Goal: Manage account settings

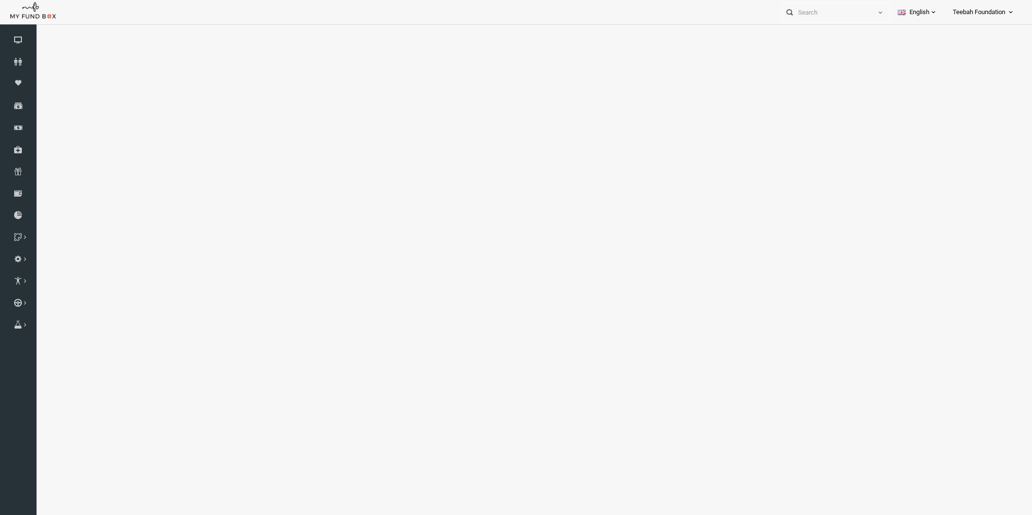
select select "100"
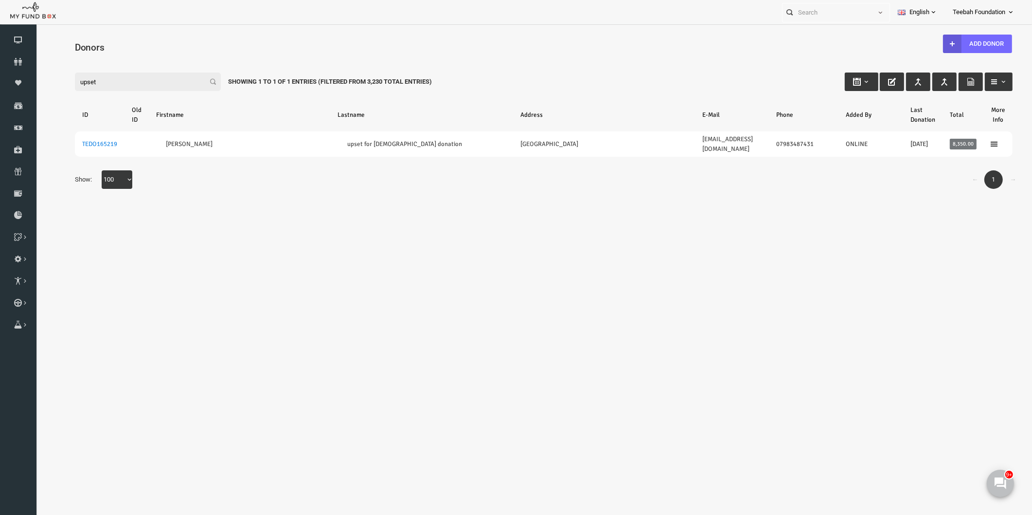
click at [188, 186] on div "← 1 → Show: 10 25 50 100 100" at bounding box center [523, 184] width 957 height 28
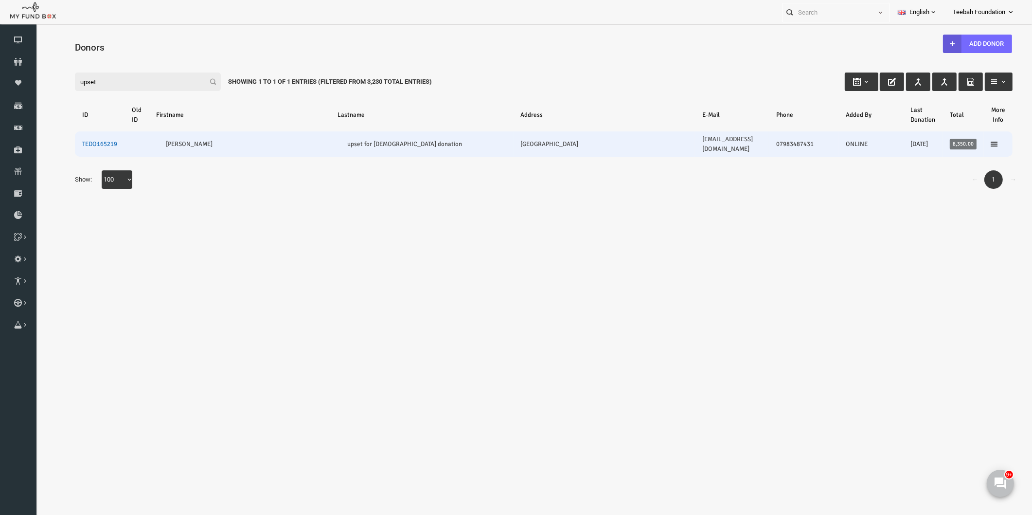
click at [83, 140] on link "TEDO165219" at bounding box center [79, 144] width 35 height 8
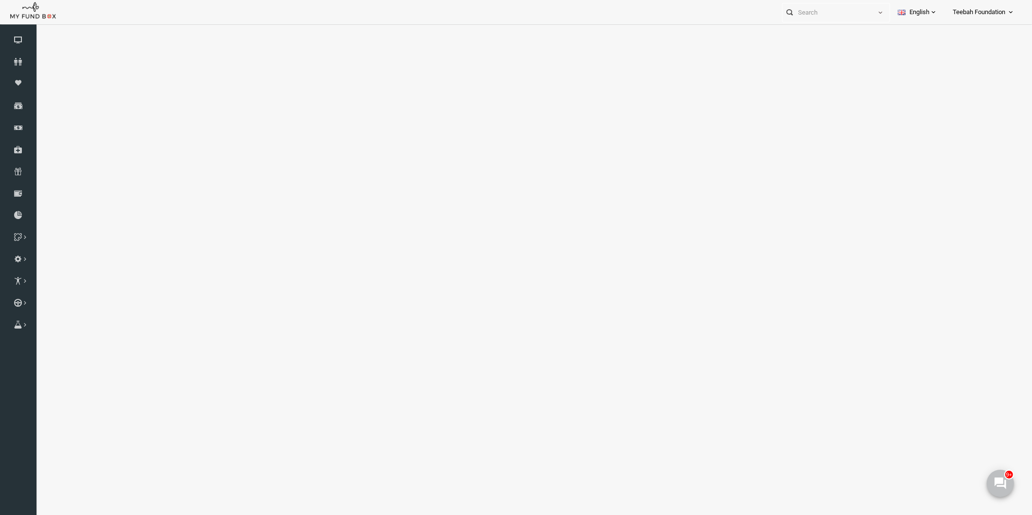
select select "100"
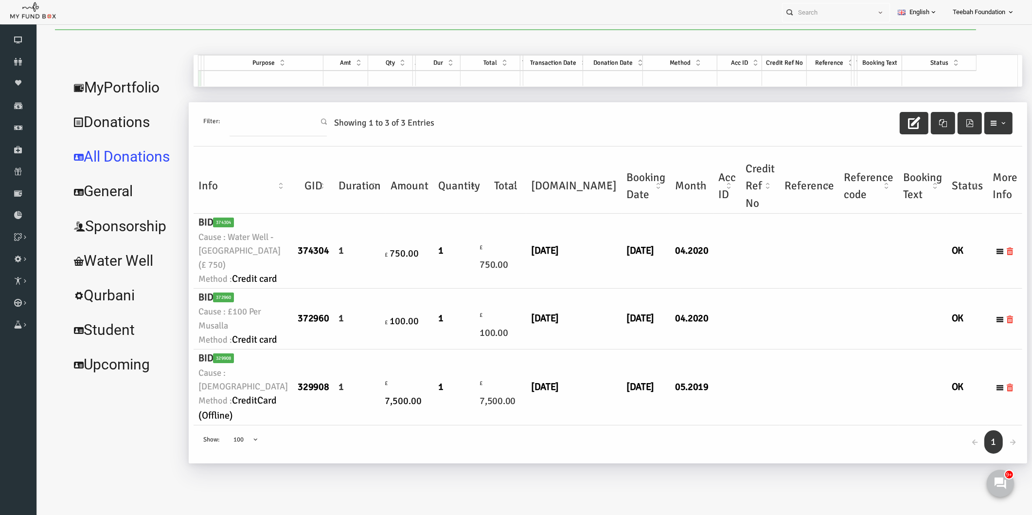
click at [760, 288] on td at bounding box center [789, 251] width 59 height 74
click at [721, 423] on td at bounding box center [740, 387] width 39 height 76
drag, startPoint x: 547, startPoint y: 435, endPoint x: 597, endPoint y: 430, distance: 50.4
click at [597, 425] on tr "BID 329908 Cause : [DEMOGRAPHIC_DATA] : CreditCard (Offline) 329908 1 £ 7,500.0…" at bounding box center [588, 387] width 829 height 76
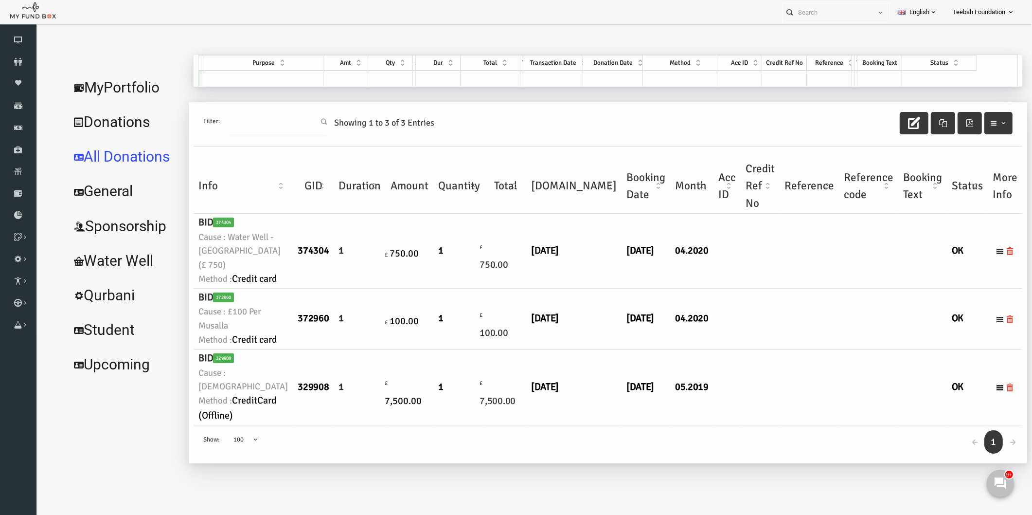
click at [694, 425] on td at bounding box center [707, 387] width 27 height 76
drag, startPoint x: 792, startPoint y: 265, endPoint x: 796, endPoint y: 200, distance: 64.8
click at [819, 260] on td at bounding box center [848, 251] width 59 height 74
click at [13, 63] on icon at bounding box center [18, 62] width 36 height 8
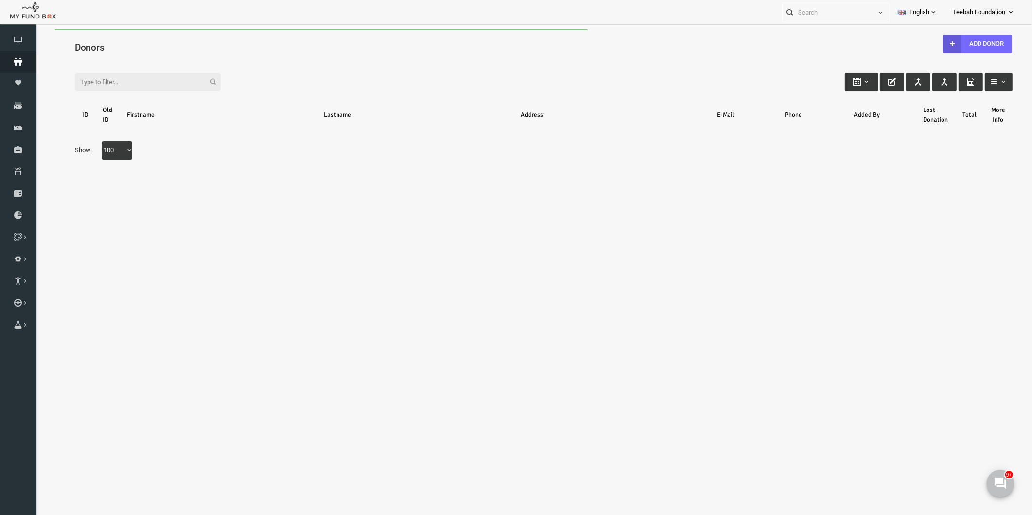
scroll to position [0, 0]
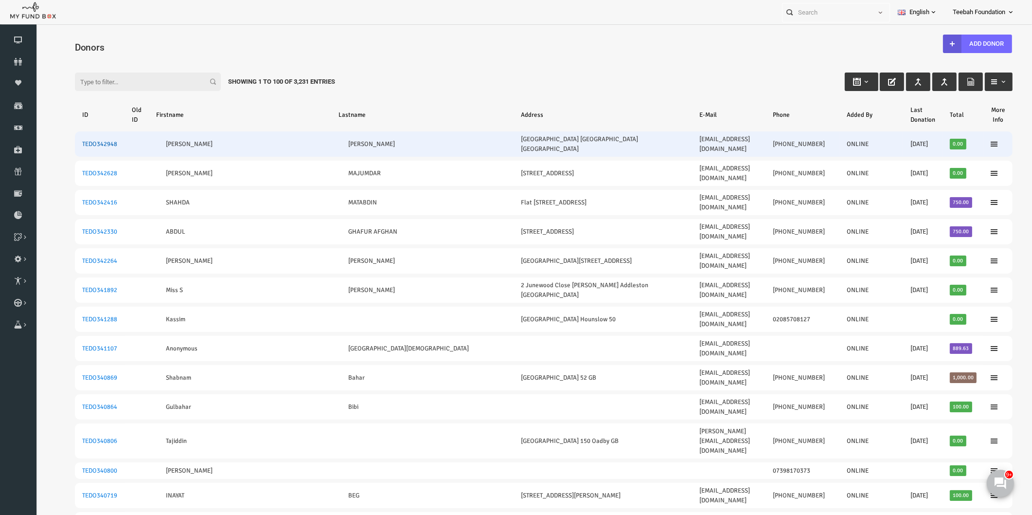
click at [68, 140] on link "TEDO342948" at bounding box center [79, 144] width 35 height 8
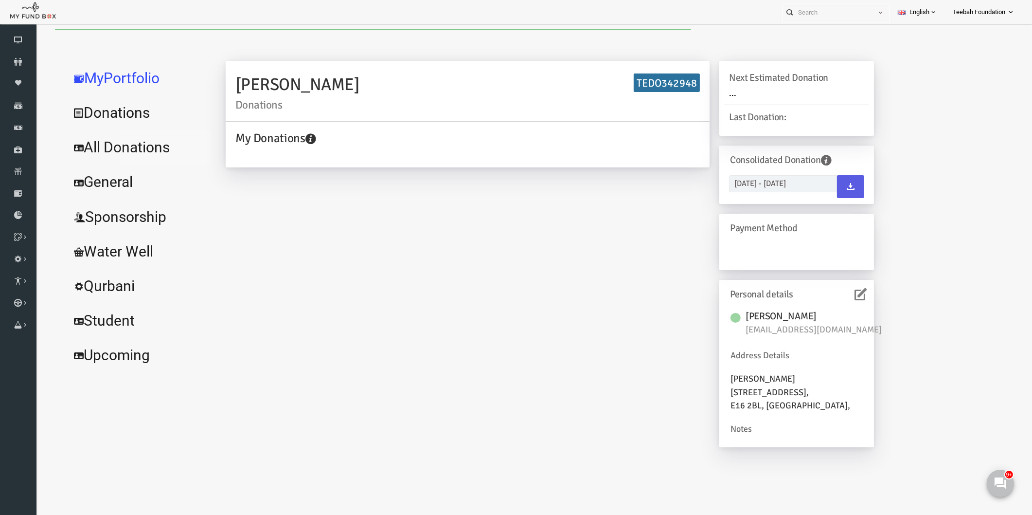
click at [125, 154] on link "All Donations" at bounding box center [118, 147] width 146 height 35
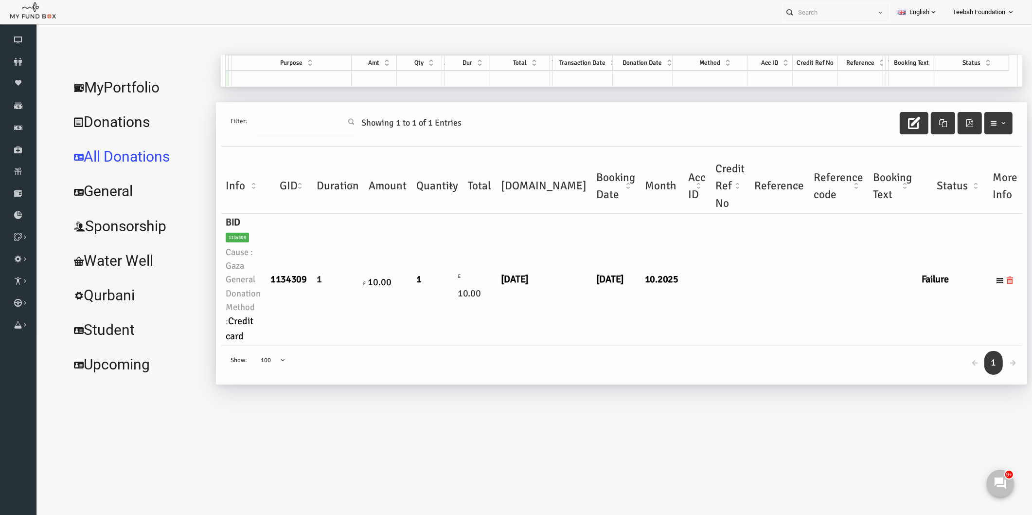
click at [575, 326] on td "[DATE]" at bounding box center [596, 280] width 49 height 132
click at [115, 91] on link "MyPortfolio" at bounding box center [118, 87] width 146 height 35
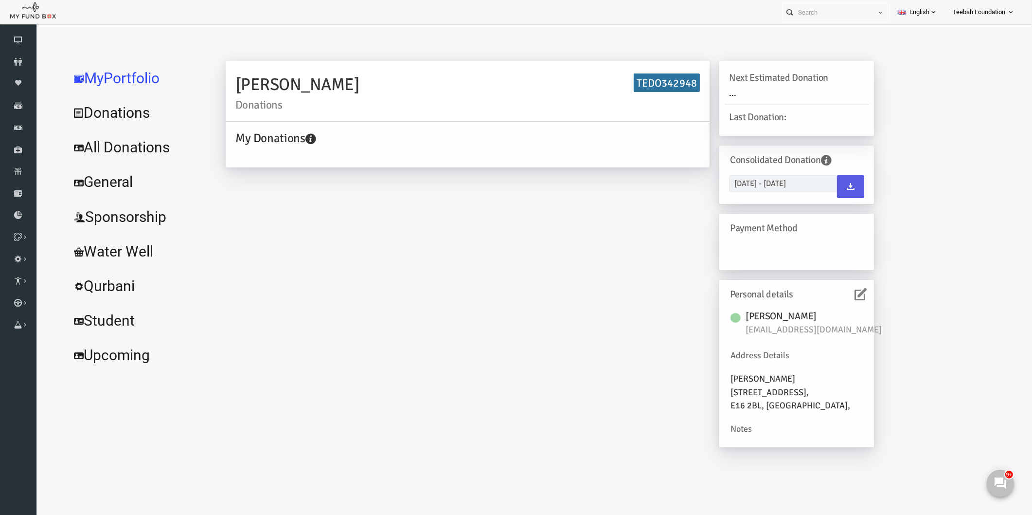
click at [833, 294] on h6 "Personal details" at bounding box center [774, 294] width 129 height 15
click at [841, 290] on icon at bounding box center [841, 294] width 12 height 12
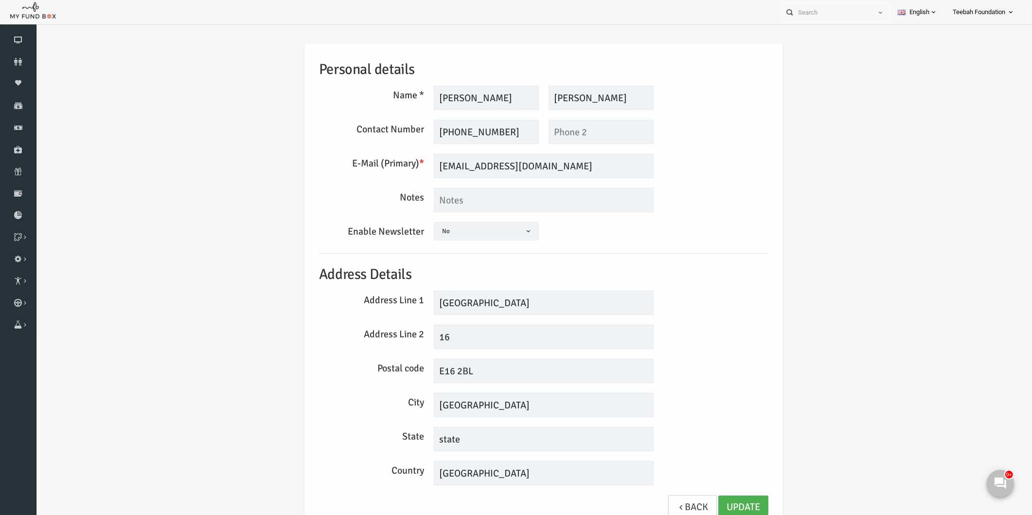
click at [768, 240] on div "Personal details Name * [GEOGRAPHIC_DATA] Description allows upto maximum of 25…" at bounding box center [524, 289] width 977 height 520
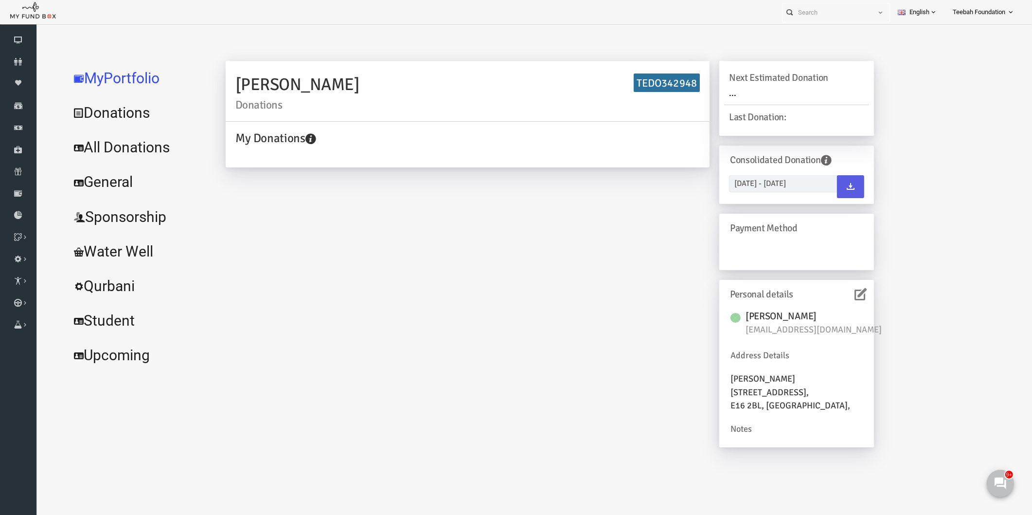
click at [102, 150] on link "All Donations" at bounding box center [118, 147] width 146 height 35
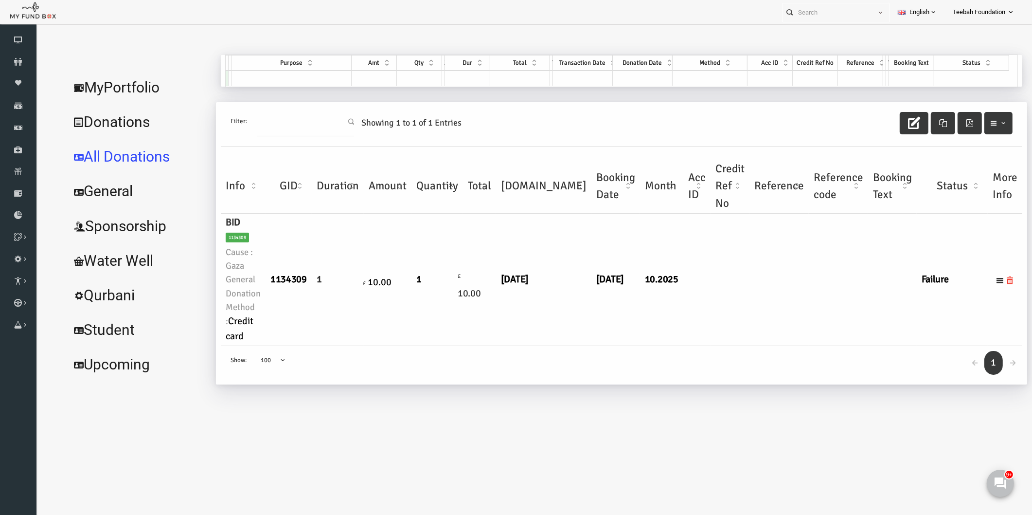
click at [429, 360] on div "← 1 → Show: 10 25 50 100 100" at bounding box center [602, 365] width 802 height 38
click at [437, 329] on td "1" at bounding box center [418, 280] width 52 height 132
click at [11, 59] on icon at bounding box center [18, 62] width 36 height 8
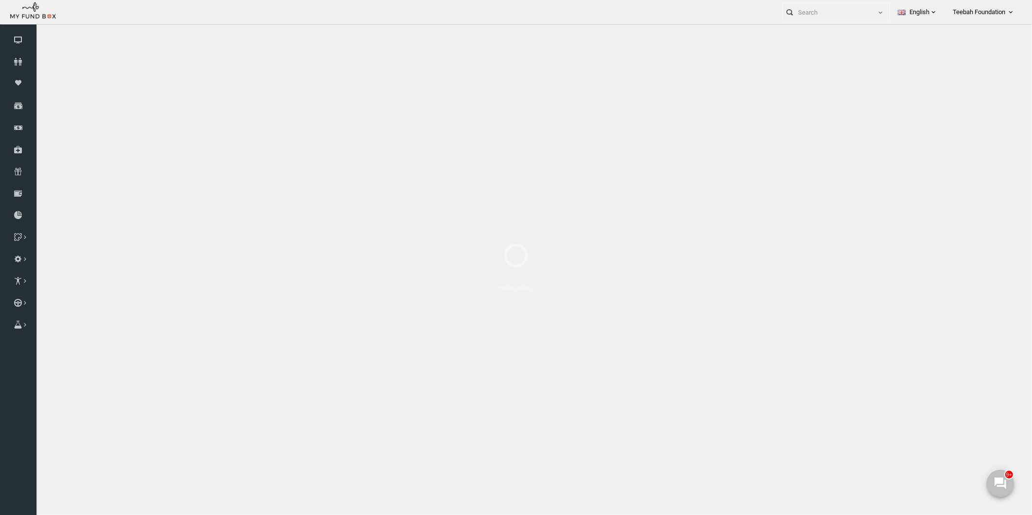
select select "100"
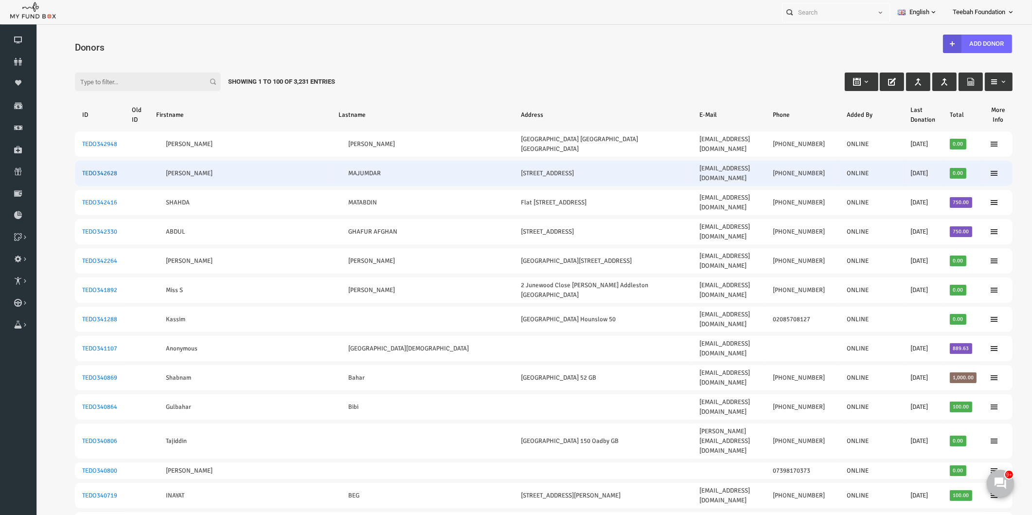
click at [93, 169] on link "TEDO342628" at bounding box center [79, 173] width 35 height 8
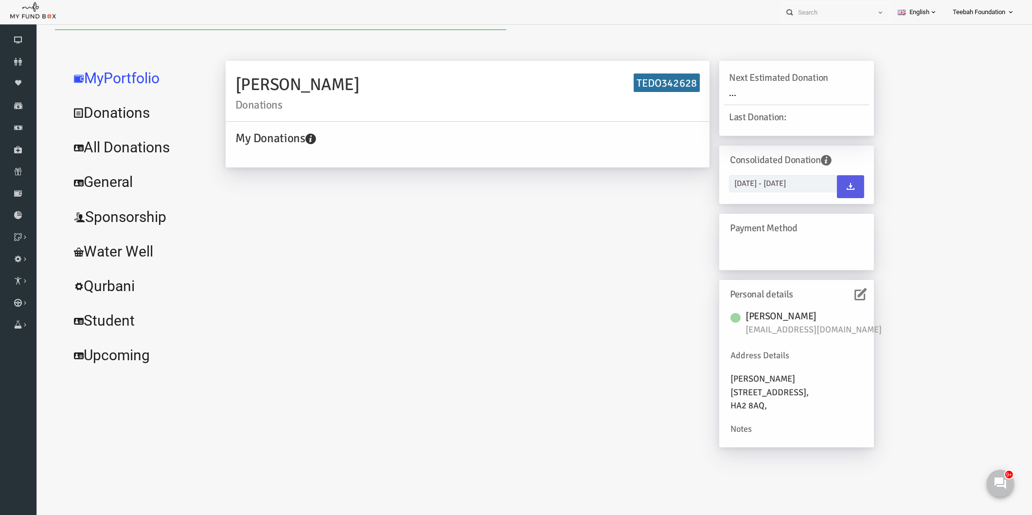
click at [112, 157] on link "All Donations" at bounding box center [118, 147] width 146 height 35
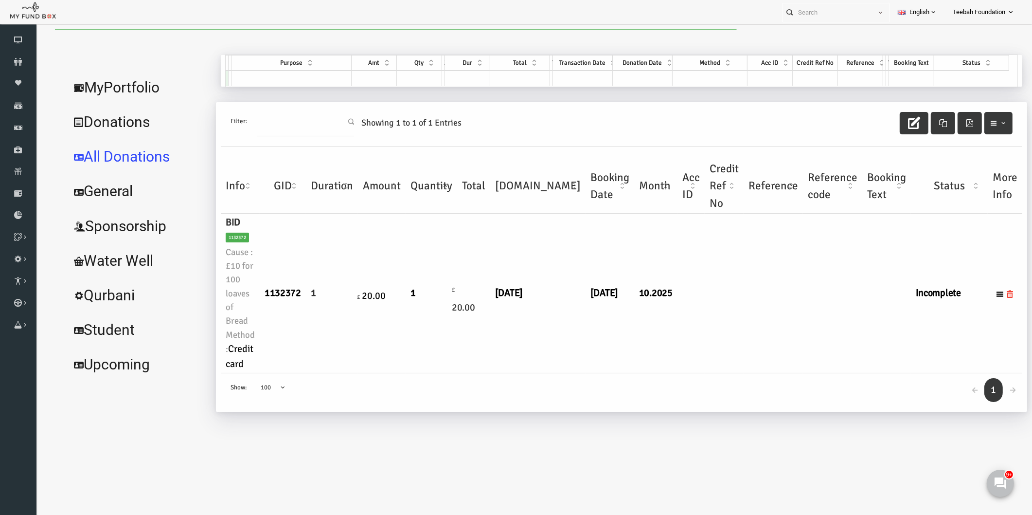
click at [585, 297] on td "[DATE]" at bounding box center [590, 294] width 49 height 160
click at [422, 310] on td "1" at bounding box center [412, 294] width 52 height 160
click at [100, 86] on link "MyPortfolio" at bounding box center [118, 87] width 146 height 35
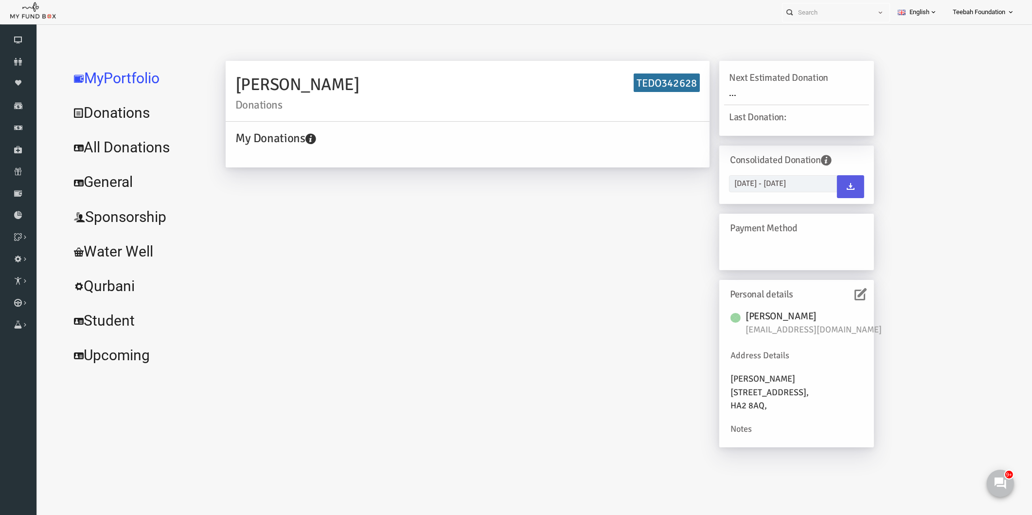
click at [839, 293] on icon at bounding box center [841, 294] width 12 height 12
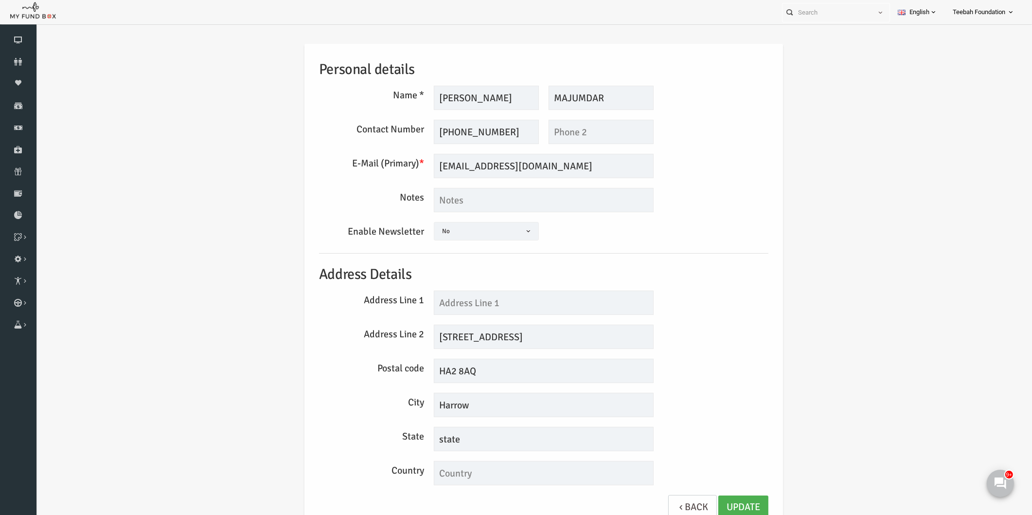
click at [798, 239] on div "Personal details Name * [PERSON_NAME] Description allows upto maximum of 255 ch…" at bounding box center [524, 289] width 977 height 520
click at [448, 305] on input "text" at bounding box center [524, 302] width 220 height 24
type input "69"
drag, startPoint x: 433, startPoint y: 336, endPoint x: 384, endPoint y: 336, distance: 49.1
click at [384, 336] on div "Address Line 2 [STREET_ADDRESS]" at bounding box center [523, 336] width 459 height 24
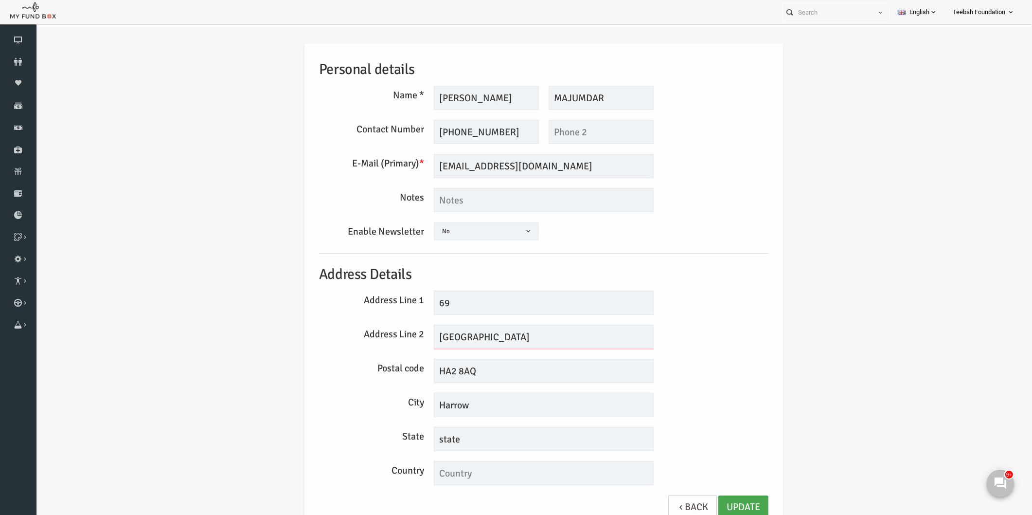
type input "[GEOGRAPHIC_DATA]"
click at [728, 497] on link "Update" at bounding box center [724, 507] width 50 height 24
click at [22, 59] on icon at bounding box center [18, 62] width 36 height 8
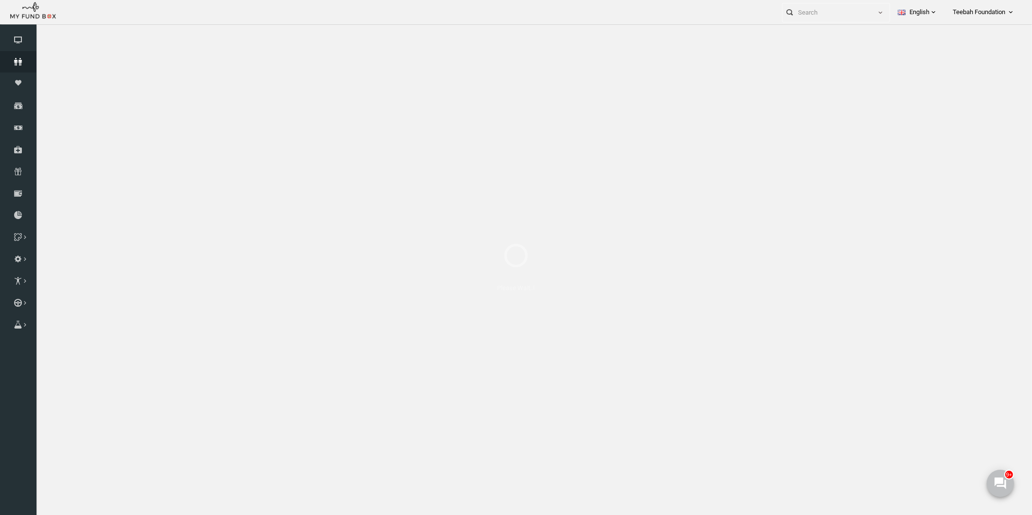
select select "100"
